Goal: Task Accomplishment & Management: Use online tool/utility

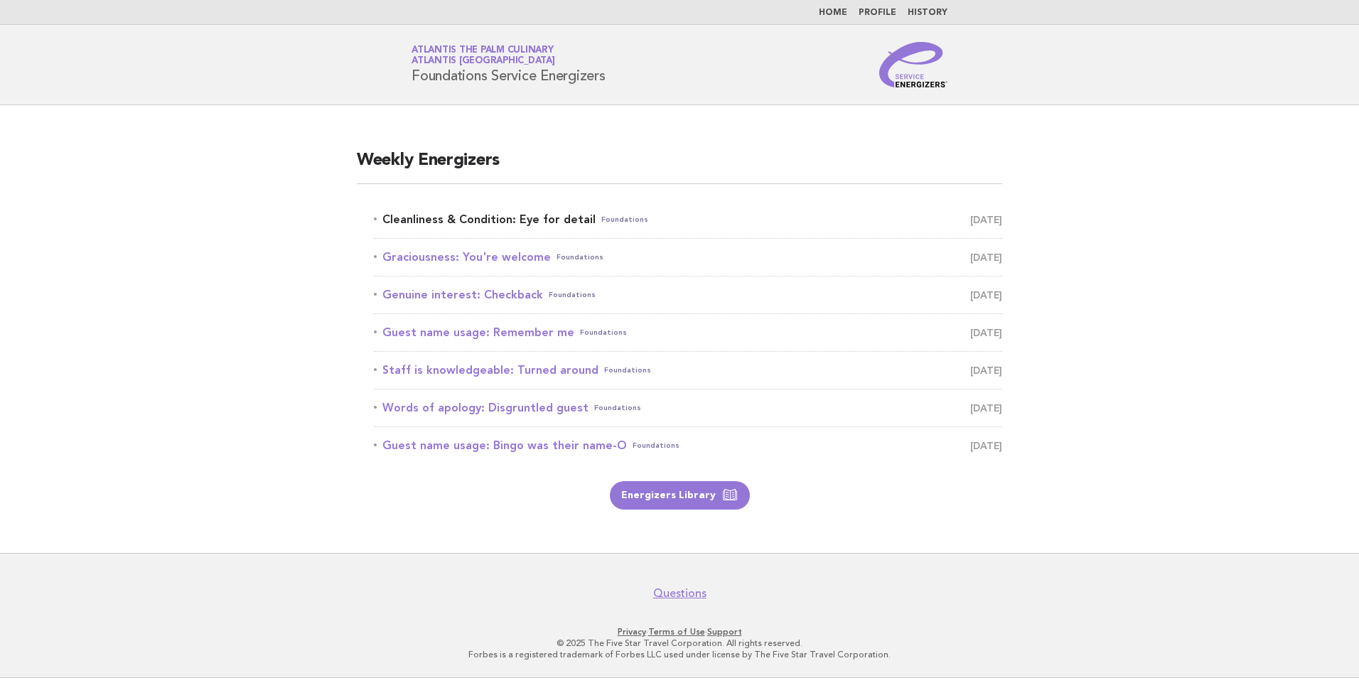
click at [457, 220] on link "Cleanliness & Condition: Eye for detail Foundations [DATE]" at bounding box center [688, 220] width 629 height 20
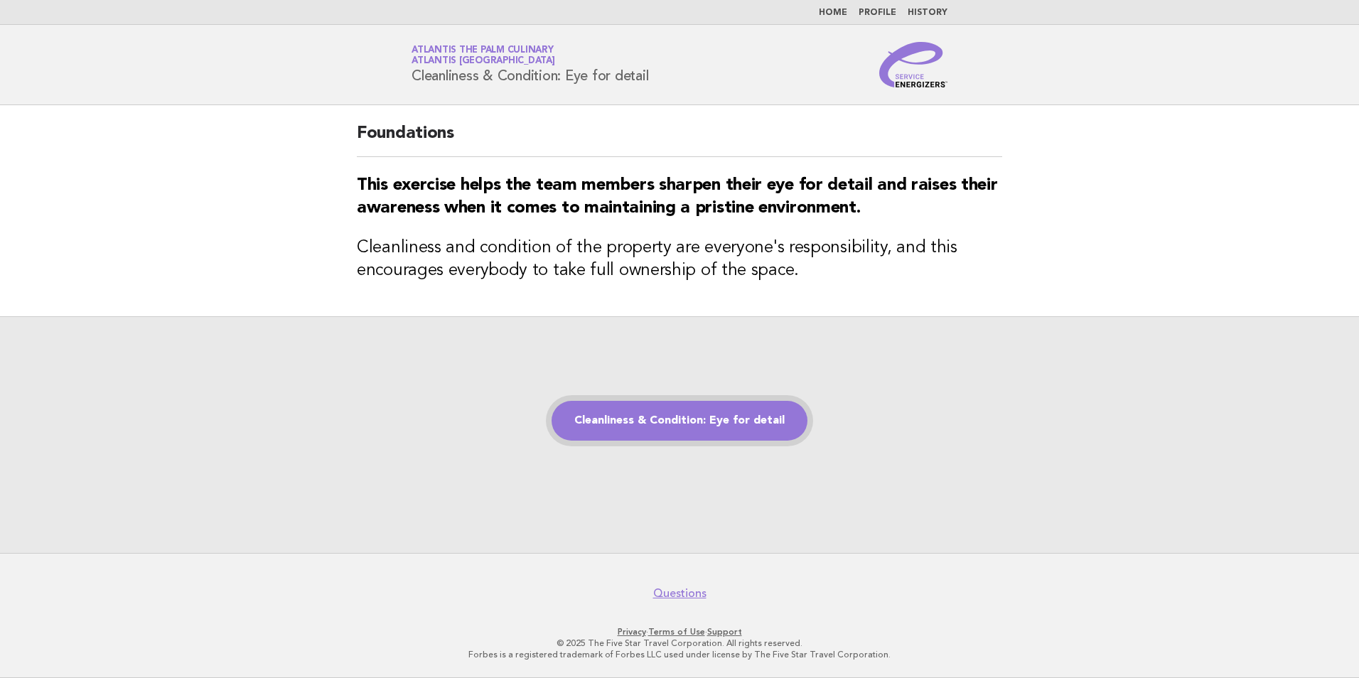
click at [653, 415] on link "Cleanliness & Condition: Eye for detail" at bounding box center [680, 421] width 256 height 40
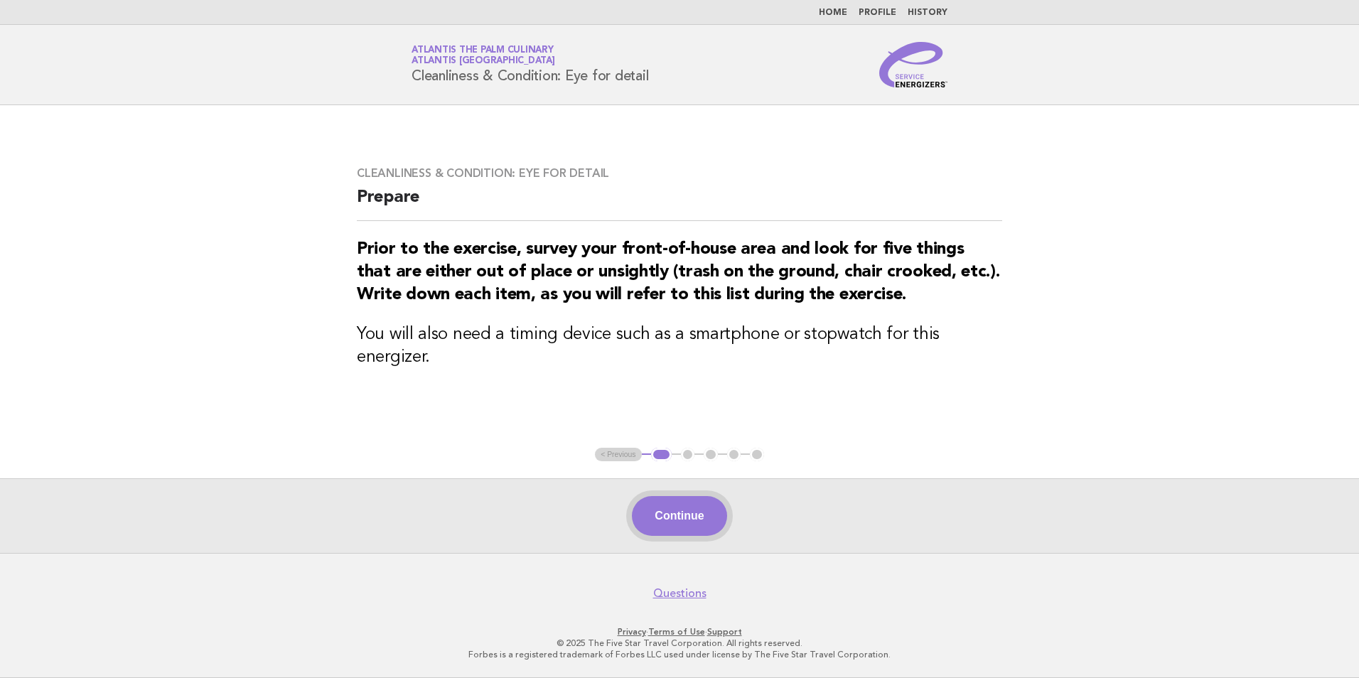
click at [695, 515] on button "Continue" at bounding box center [679, 516] width 95 height 40
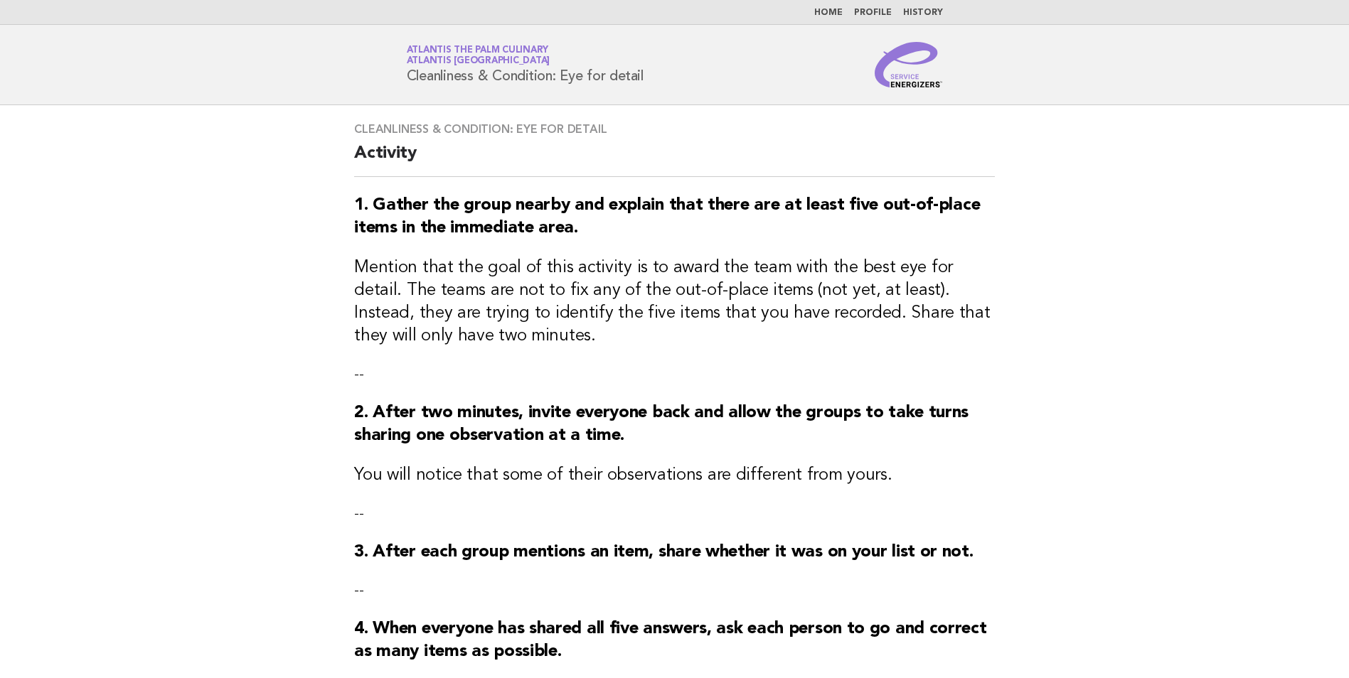
scroll to position [255, 0]
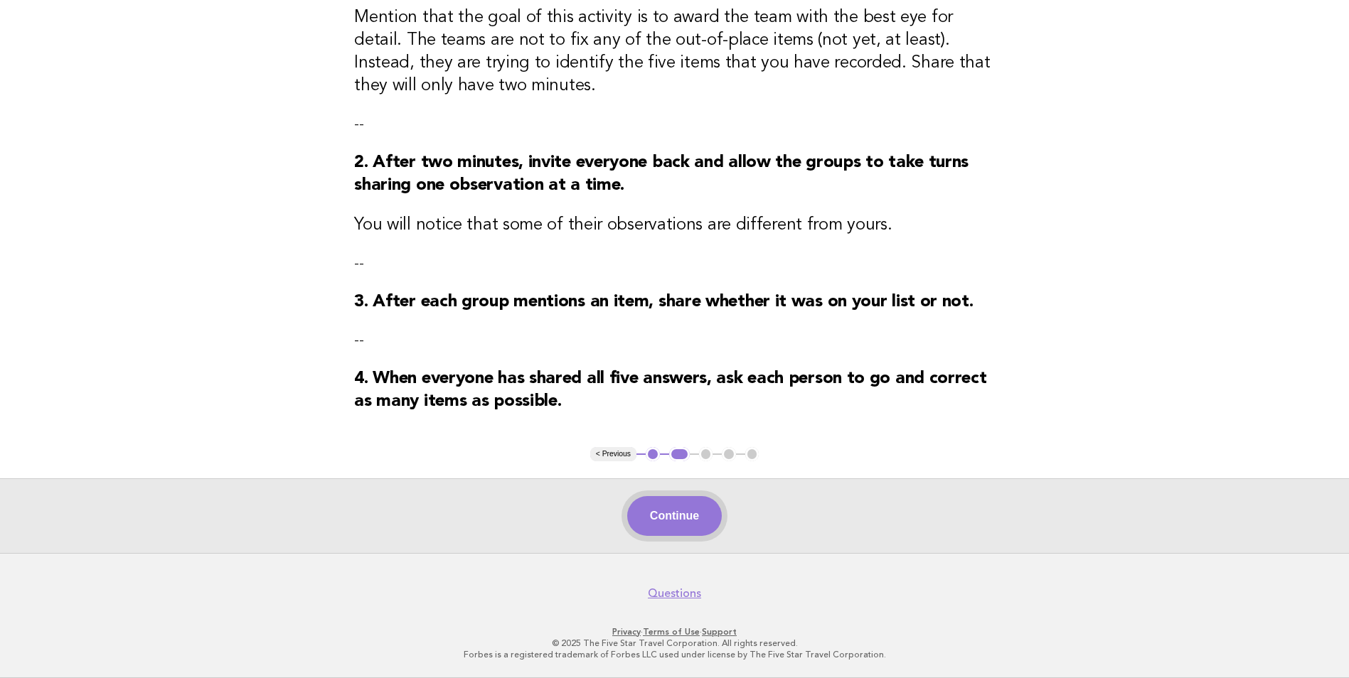
click at [680, 527] on button "Continue" at bounding box center [674, 516] width 95 height 40
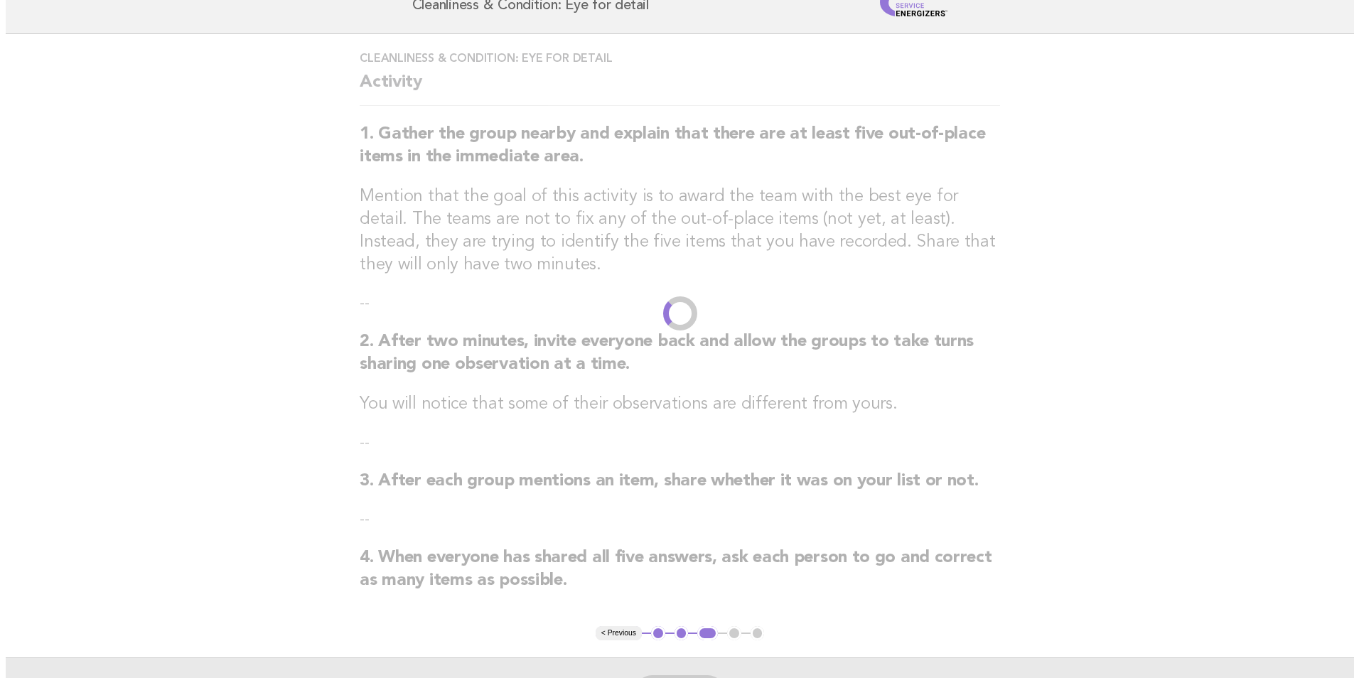
scroll to position [0, 0]
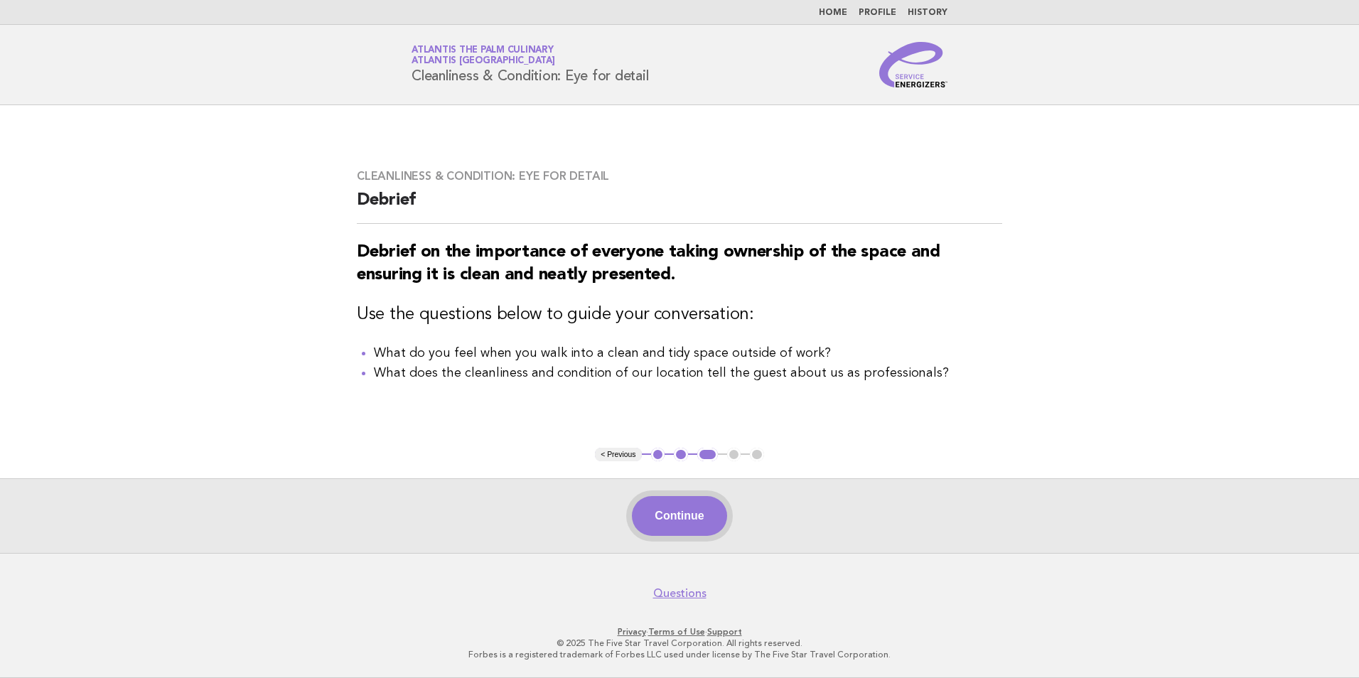
click at [724, 513] on button "Continue" at bounding box center [679, 516] width 95 height 40
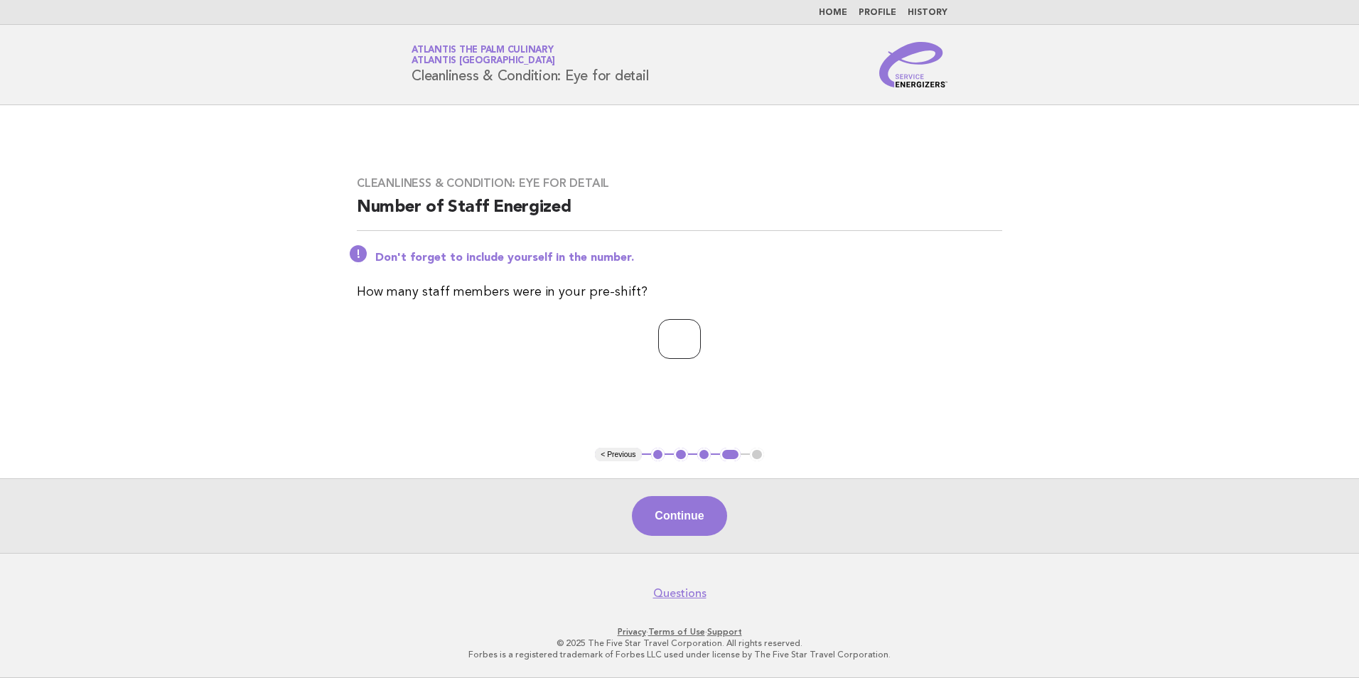
click at [701, 337] on input "*" at bounding box center [679, 339] width 43 height 40
type input "*"
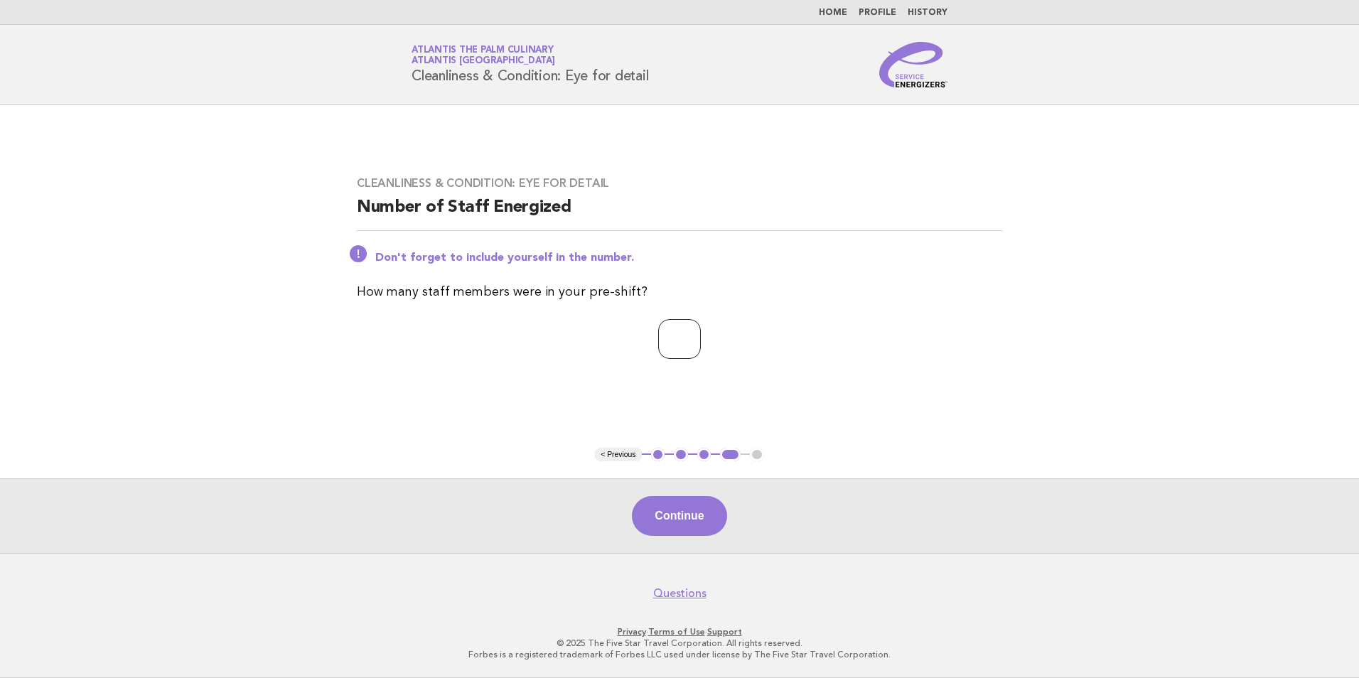
click at [701, 337] on input "*" at bounding box center [679, 339] width 43 height 40
click at [679, 521] on button "Continue" at bounding box center [679, 516] width 95 height 40
